Goal: Task Accomplishment & Management: Manage account settings

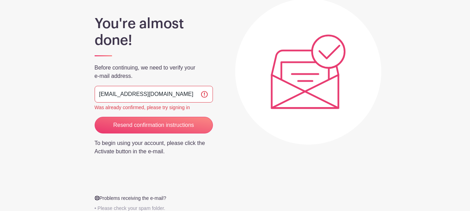
scroll to position [70, 0]
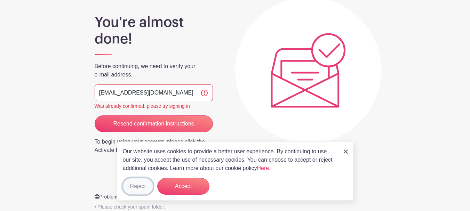
click at [137, 185] on button "Reject" at bounding box center [138, 186] width 30 height 17
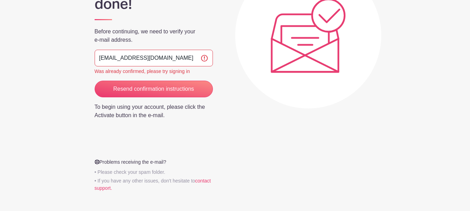
scroll to position [130, 0]
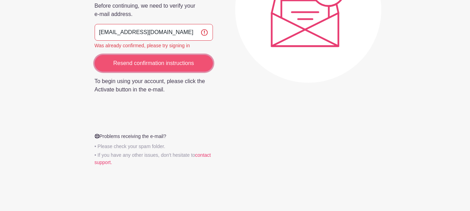
click at [169, 63] on input "Resend confirmation instructions" at bounding box center [154, 63] width 118 height 17
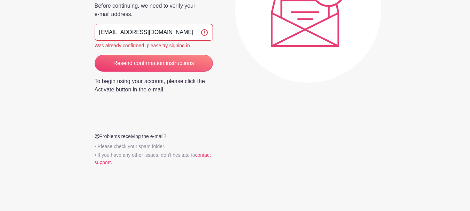
scroll to position [0, 0]
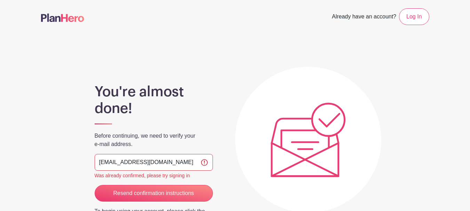
scroll to position [35, 0]
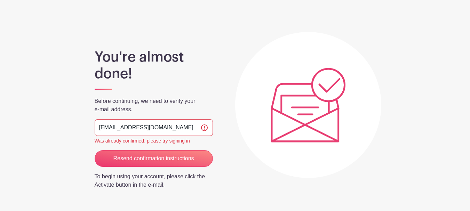
click at [189, 101] on p "Before continuing, we need to verify your e-mail address." at bounding box center [154, 105] width 118 height 17
click at [168, 139] on div "Was already confirmed, please try signing in" at bounding box center [154, 140] width 118 height 7
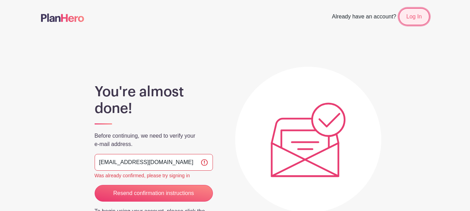
click at [423, 20] on link "Log In" at bounding box center [414, 16] width 30 height 17
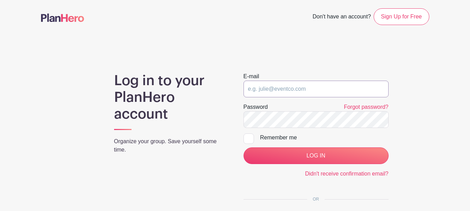
click at [329, 82] on input "email" at bounding box center [315, 89] width 145 height 17
type input "[EMAIL_ADDRESS][DOMAIN_NAME]"
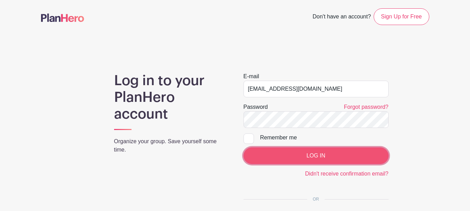
click at [323, 159] on input "LOG IN" at bounding box center [315, 155] width 145 height 17
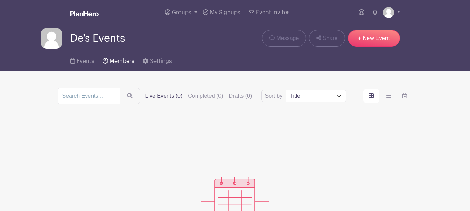
click at [116, 60] on span "Members" at bounding box center [121, 61] width 25 height 6
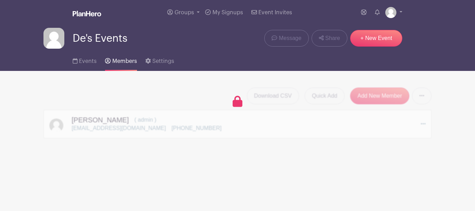
click at [396, 141] on main "Groups All Groups De's Events My Signups Event Invites My account Logout De's E…" at bounding box center [237, 91] width 475 height 182
click at [237, 99] on div at bounding box center [237, 100] width 5 height 2
click at [157, 58] on span "Settings" at bounding box center [163, 61] width 22 height 6
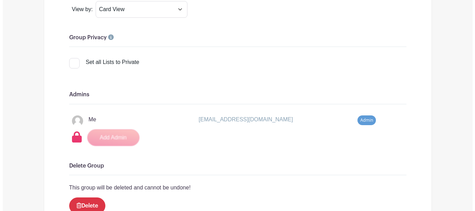
scroll to position [603, 0]
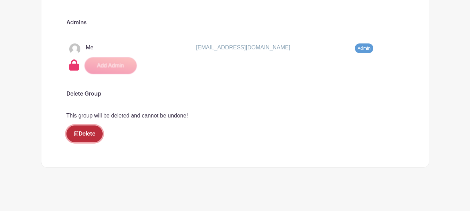
click at [87, 137] on link "Delete" at bounding box center [84, 133] width 36 height 17
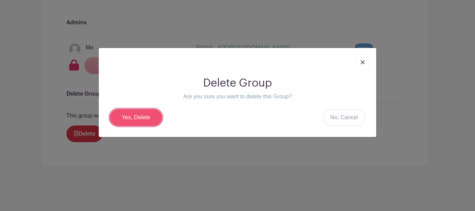
click at [145, 118] on link "Yes, Delete" at bounding box center [136, 117] width 52 height 17
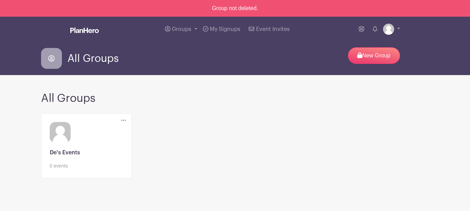
click at [123, 120] on icon at bounding box center [123, 120] width 5 height 1
click at [137, 133] on link "Edit" at bounding box center [148, 132] width 55 height 11
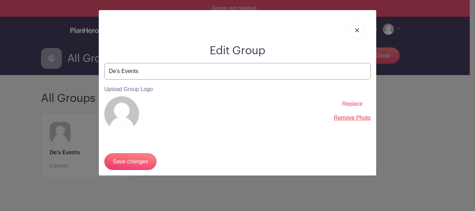
click at [115, 70] on input "De's Events" at bounding box center [237, 71] width 266 height 17
type input "Deb's Events"
click at [131, 159] on input "Save changes" at bounding box center [130, 161] width 52 height 17
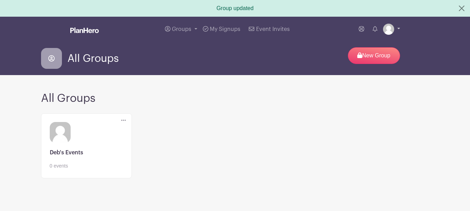
click at [399, 28] on link at bounding box center [391, 29] width 17 height 11
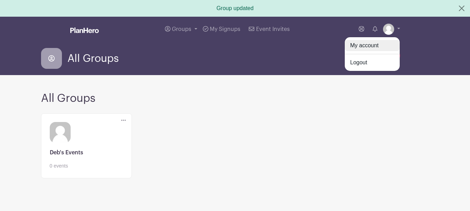
click at [371, 47] on link "My account" at bounding box center [371, 45] width 55 height 11
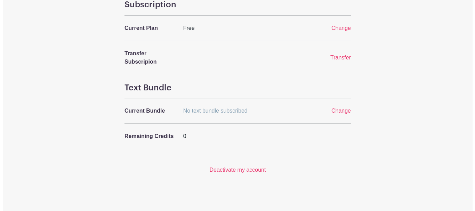
scroll to position [301, 0]
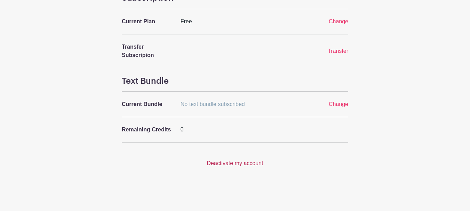
click at [235, 164] on link "Deactivate my account" at bounding box center [235, 163] width 56 height 6
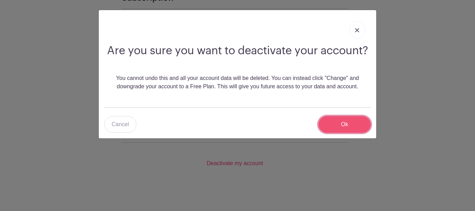
click at [351, 128] on input "Ok" at bounding box center [344, 124] width 52 height 17
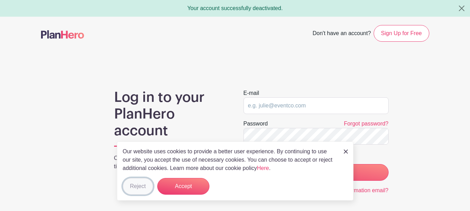
click at [146, 184] on button "Reject" at bounding box center [138, 186] width 30 height 17
